Goal: Use online tool/utility: Utilize a website feature to perform a specific function

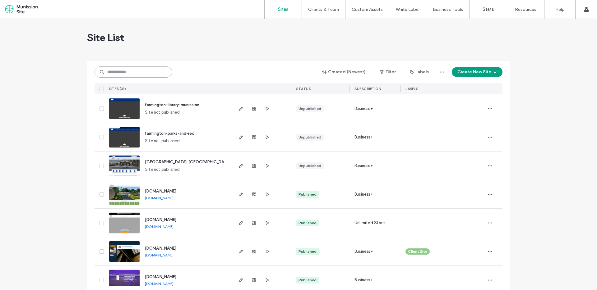
click at [126, 71] on input at bounding box center [134, 72] width 78 height 11
paste input "********"
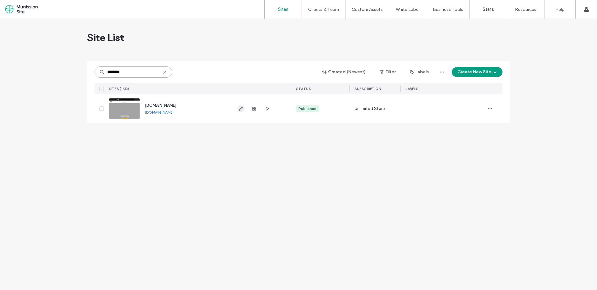
type input "********"
click at [242, 108] on use "button" at bounding box center [241, 109] width 4 height 4
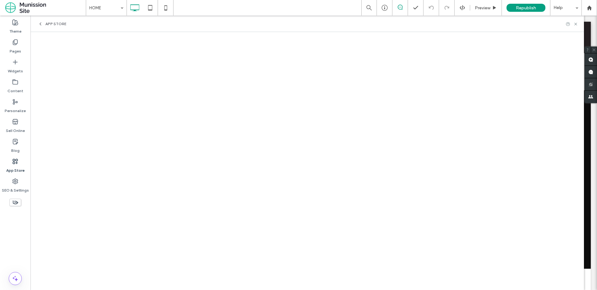
click at [58, 23] on span "App Store" at bounding box center [55, 23] width 21 height 5
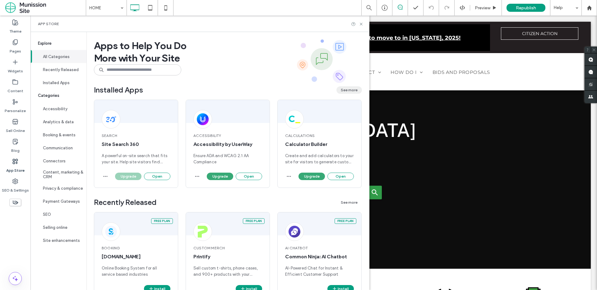
click at [347, 90] on button "See more" at bounding box center [348, 89] width 25 height 7
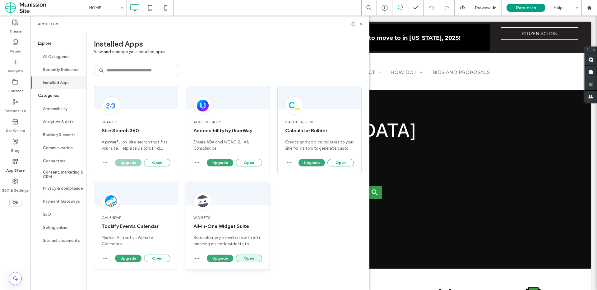
click at [245, 256] on button "Open" at bounding box center [249, 258] width 26 height 7
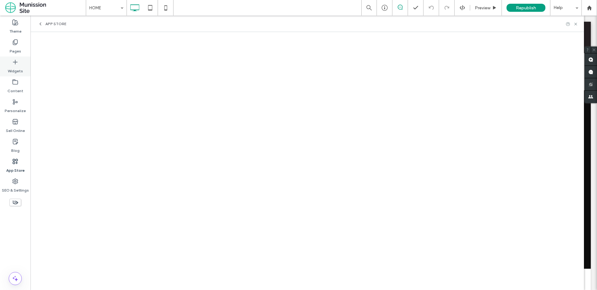
click at [16, 61] on icon at bounding box center [15, 62] width 6 height 6
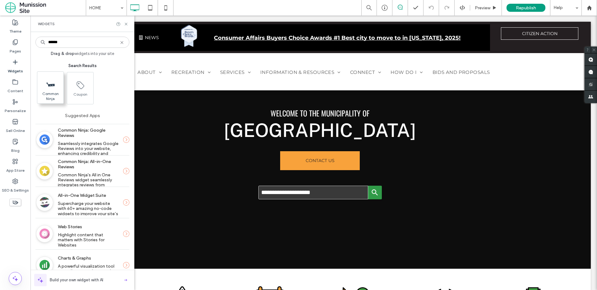
type input "******"
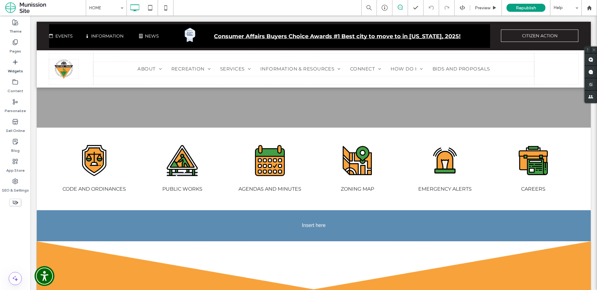
scroll to position [145, 0]
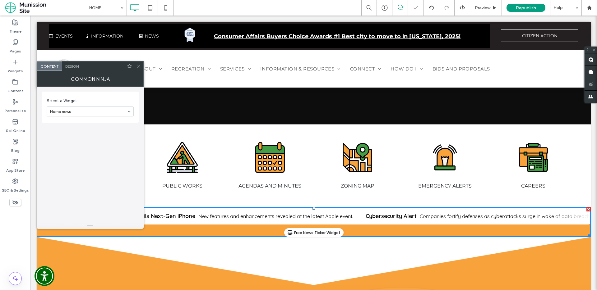
click at [306, 234] on span "Free News Ticker Widget" at bounding box center [317, 233] width 46 height 6
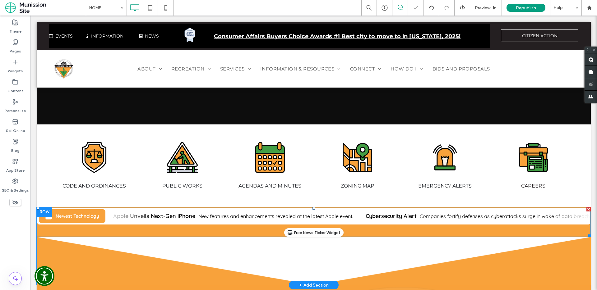
click at [309, 229] on span at bounding box center [314, 222] width 554 height 30
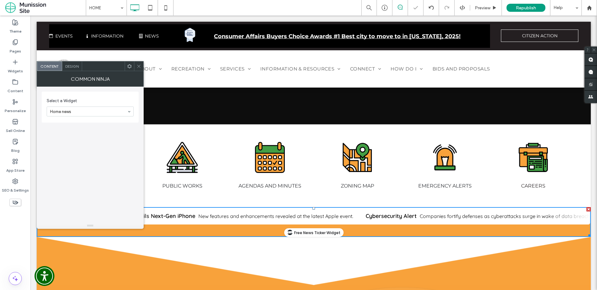
click at [140, 67] on icon at bounding box center [139, 66] width 5 height 5
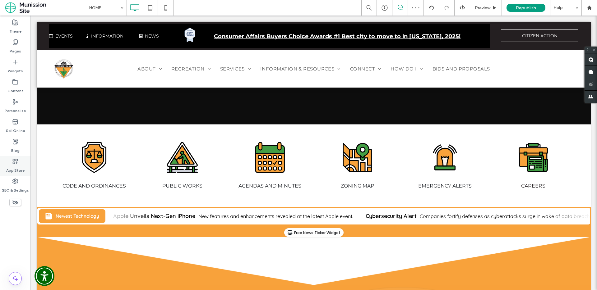
click at [16, 162] on icon at bounding box center [15, 162] width 6 height 6
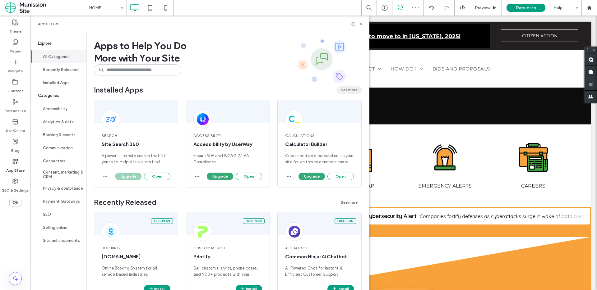
click at [345, 89] on button "See more" at bounding box center [348, 89] width 25 height 7
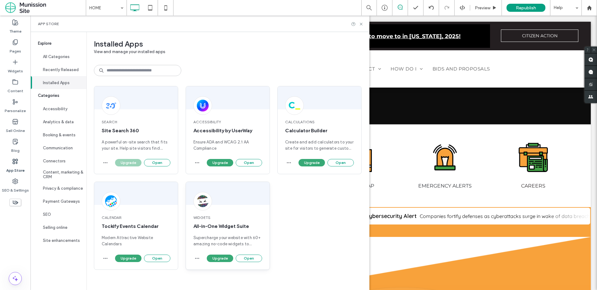
click at [225, 219] on span "Widgets" at bounding box center [227, 218] width 69 height 6
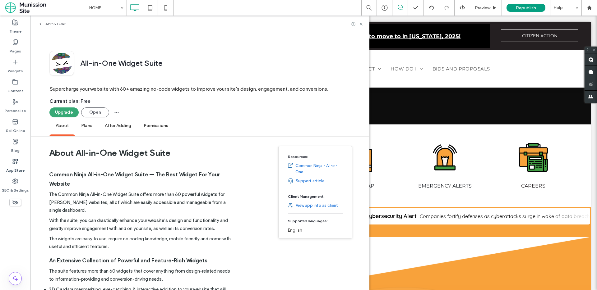
click at [87, 127] on span "Plans" at bounding box center [87, 126] width 24 height 17
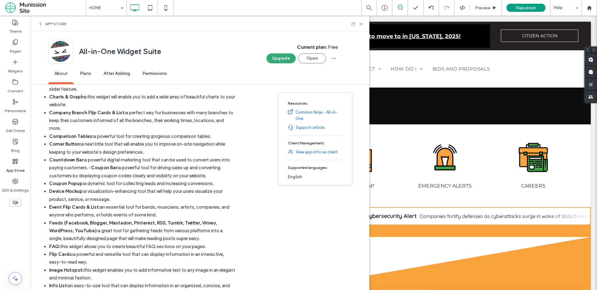
scroll to position [236, 0]
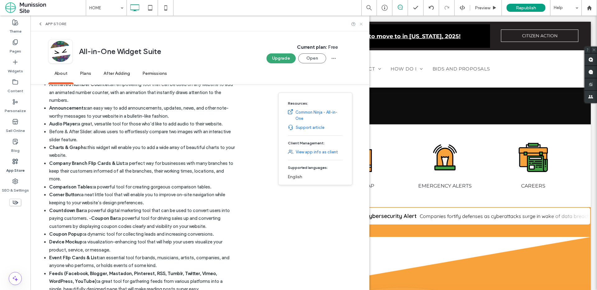
click at [360, 25] on icon at bounding box center [361, 24] width 5 height 5
